Goal: Information Seeking & Learning: Learn about a topic

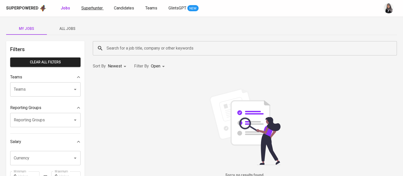
click at [93, 6] on span "Superhunter" at bounding box center [91, 8] width 21 height 5
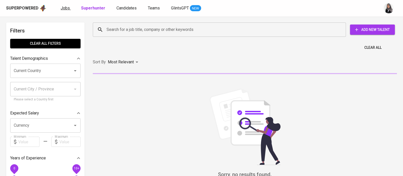
click at [65, 6] on span "Jobs" at bounding box center [65, 8] width 9 height 5
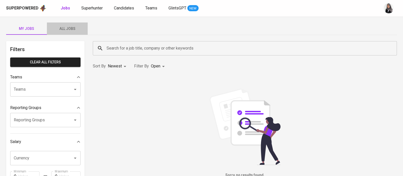
click at [65, 27] on span "All Jobs" at bounding box center [67, 28] width 35 height 6
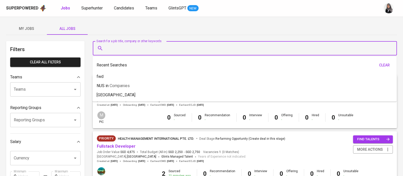
click at [145, 50] on input "Search for a job title, company or other keywords" at bounding box center [246, 48] width 282 height 10
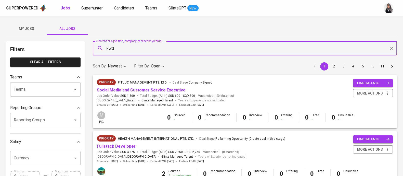
type input "Fwd"
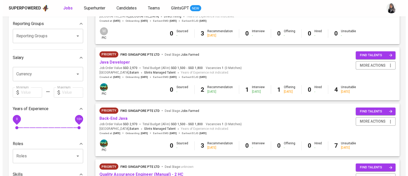
scroll to position [84, 0]
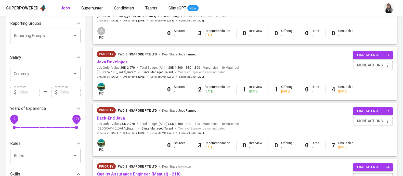
click at [395, 17] on div "Priority FWD Singapore Pte Ltd Deal Stage : Jobs Farmed Business Analyst - [GEO…" at bounding box center [245, 9] width 304 height 36
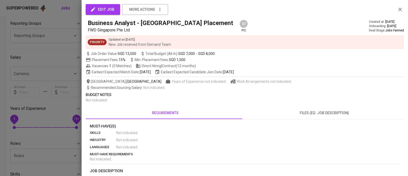
click at [398, 60] on div "Placement Fees 15% Min. Placement Fees SGD 1,500" at bounding box center [245, 59] width 318 height 5
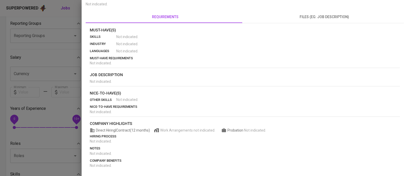
scroll to position [0, 0]
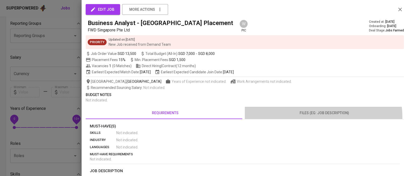
click at [319, 116] on button "files (eg: job description)" at bounding box center [324, 113] width 159 height 12
